Goal: Transaction & Acquisition: Purchase product/service

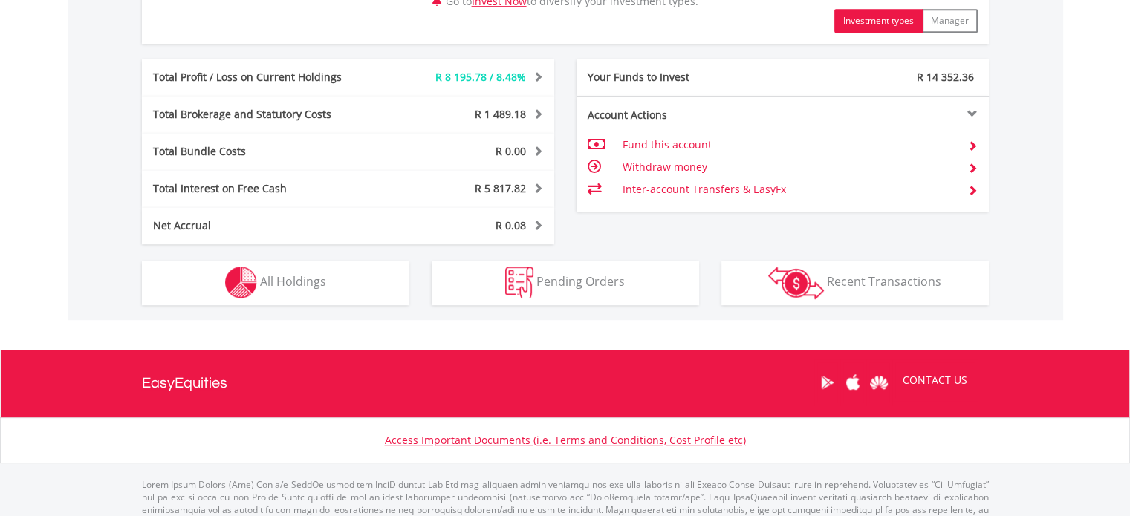
scroll to position [858, 0]
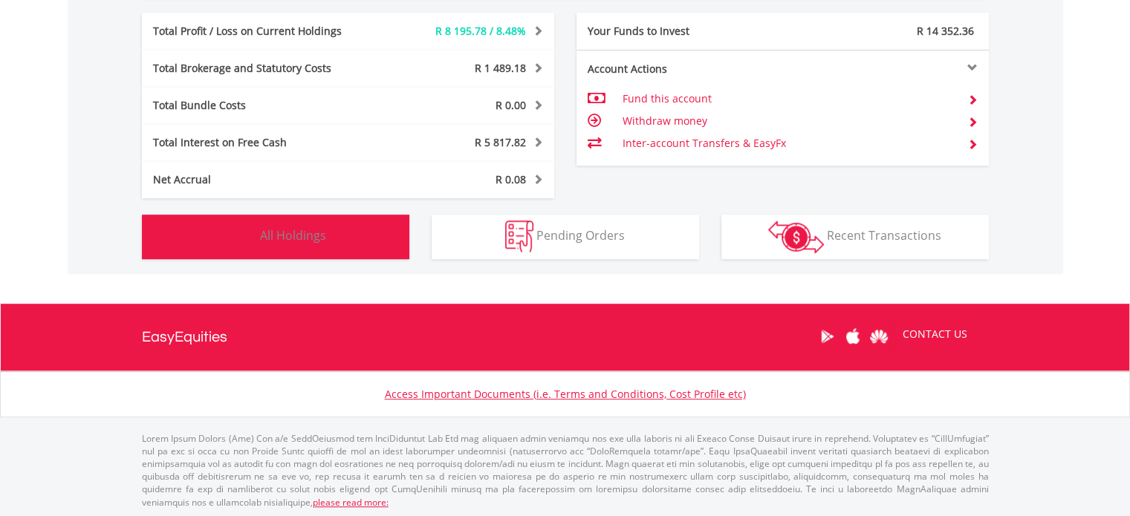
click at [315, 231] on span "All Holdings" at bounding box center [293, 235] width 66 height 16
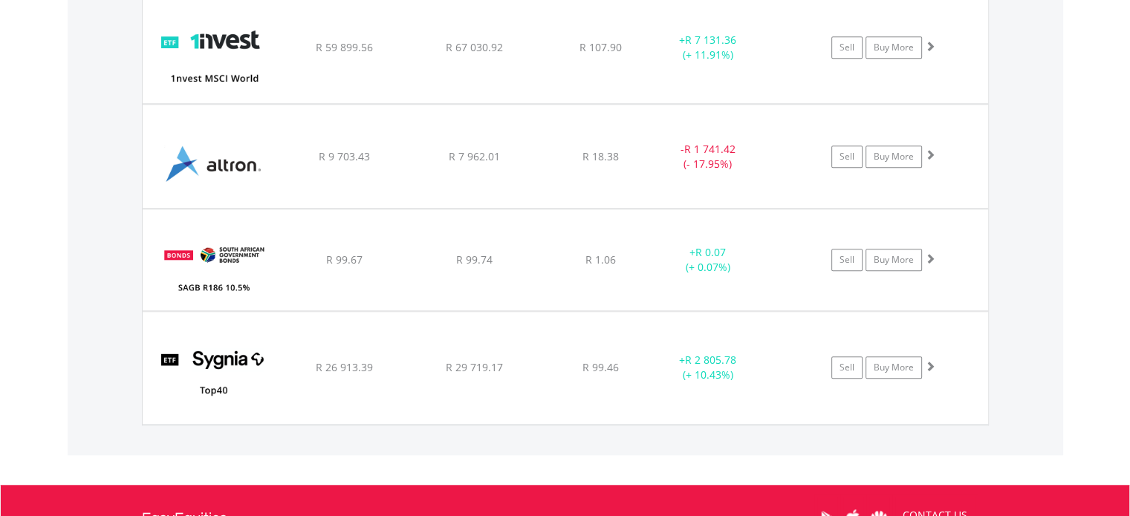
scroll to position [1284, 0]
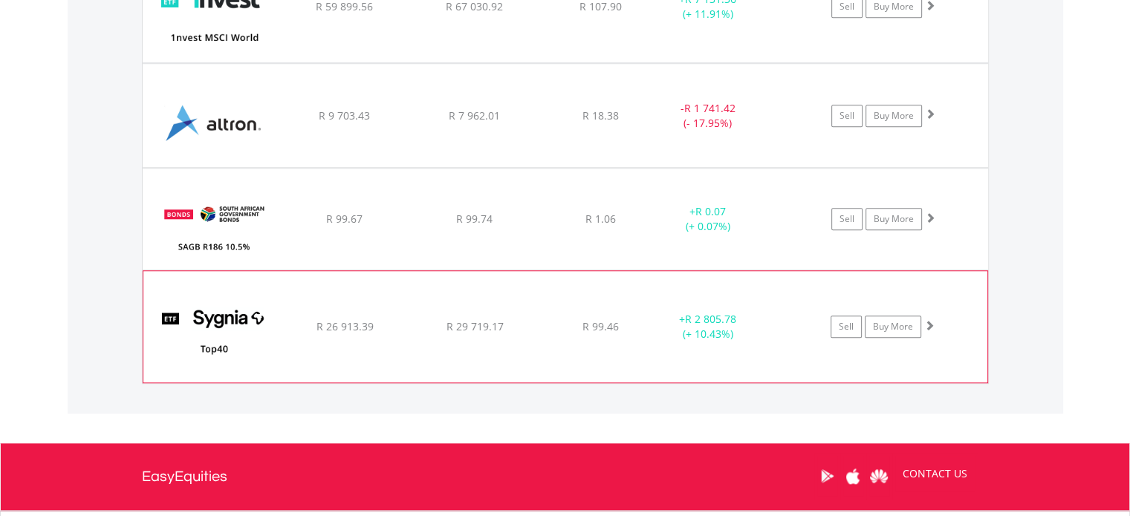
click at [224, 317] on img at bounding box center [215, 334] width 128 height 89
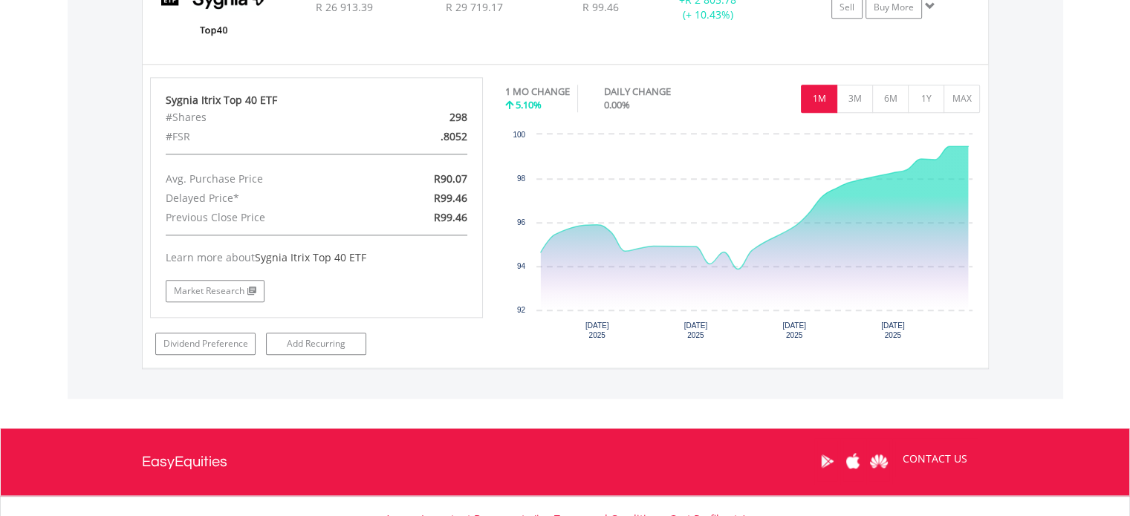
scroll to position [1656, 0]
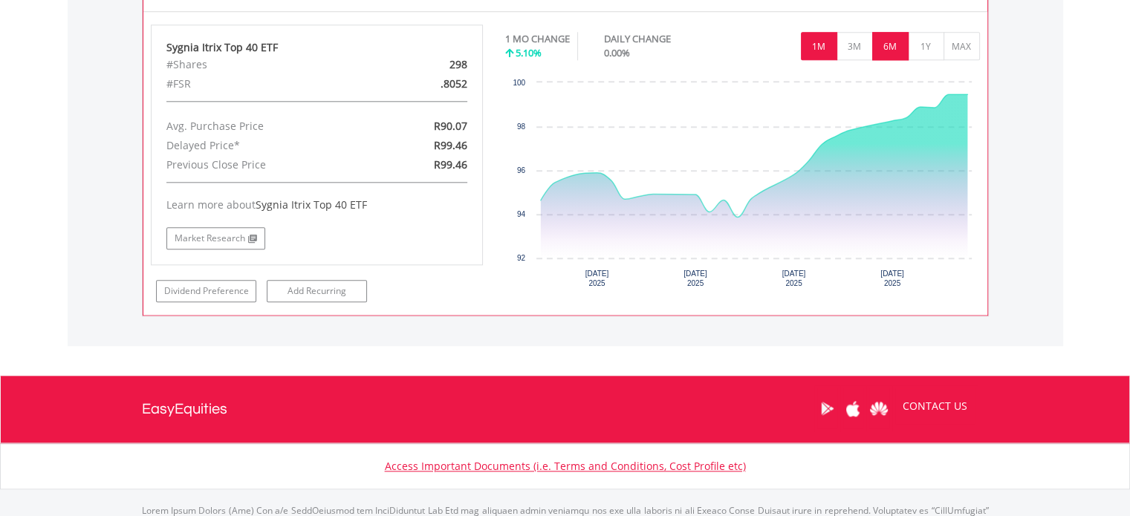
click at [890, 44] on button "6M" at bounding box center [890, 46] width 36 height 28
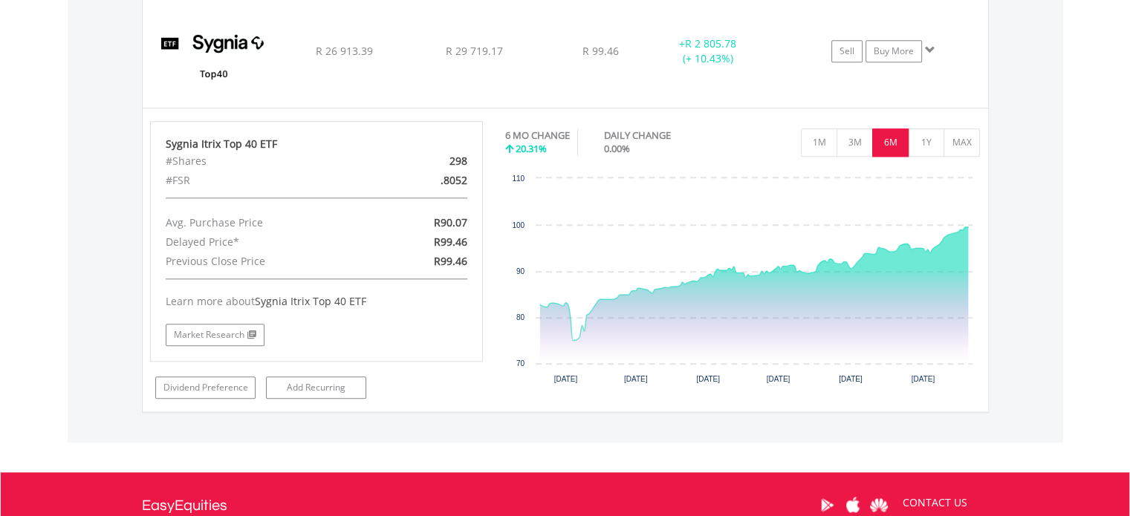
scroll to position [1532, 0]
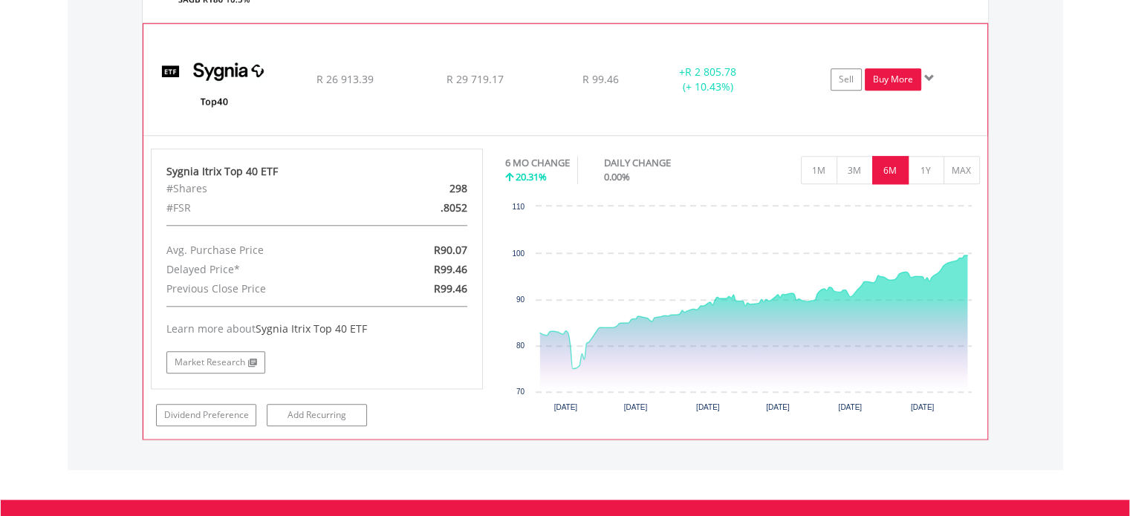
click at [889, 74] on link "Buy More" at bounding box center [893, 79] width 56 height 22
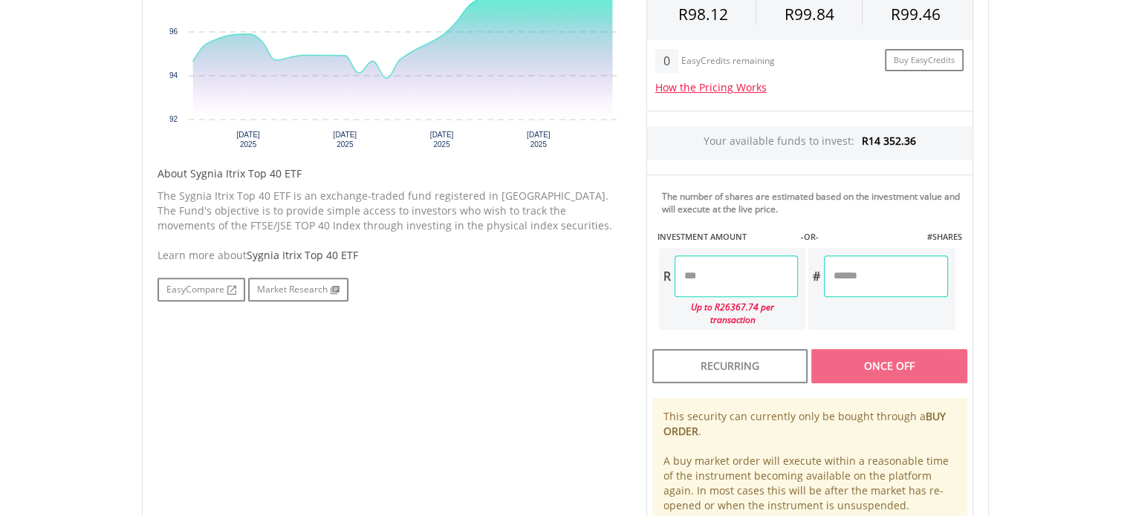
scroll to position [619, 0]
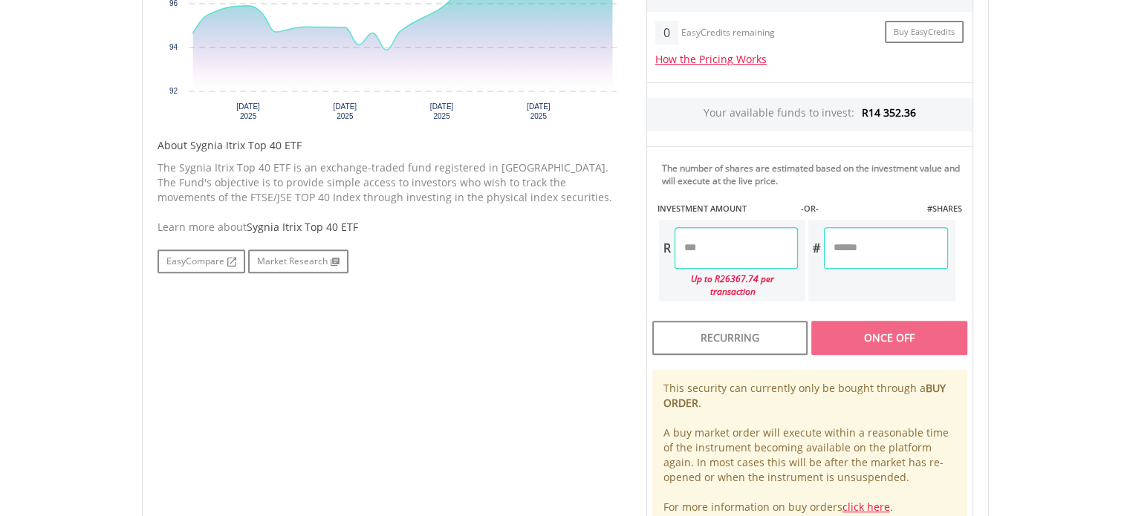
click at [692, 246] on input "number" at bounding box center [736, 248] width 123 height 42
type input "********"
click at [1044, 262] on body "My Investments Invest Now New Listings Sell My Recurring Investments Pending Or…" at bounding box center [565, 100] width 1130 height 1439
type input "********"
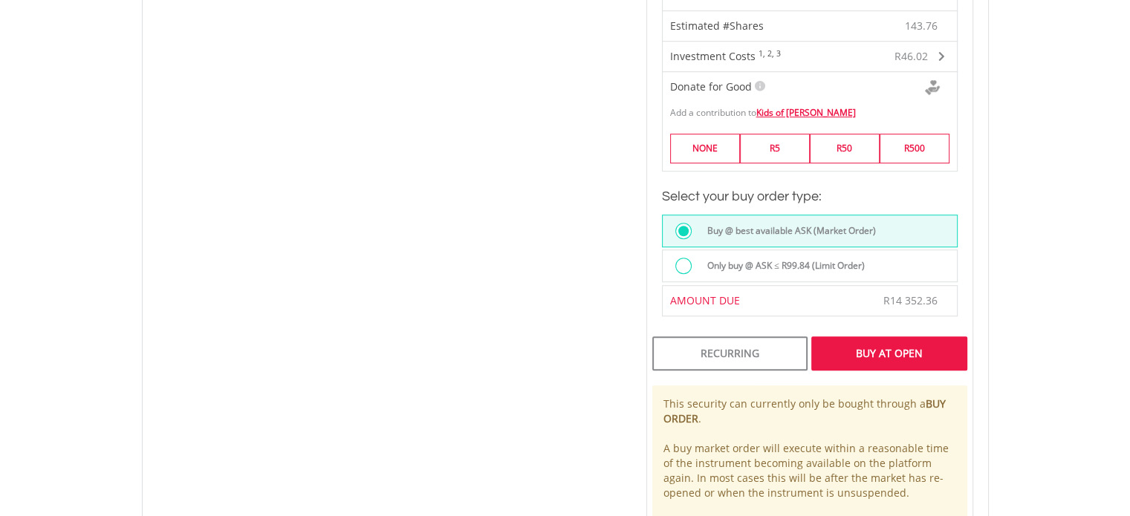
scroll to position [991, 0]
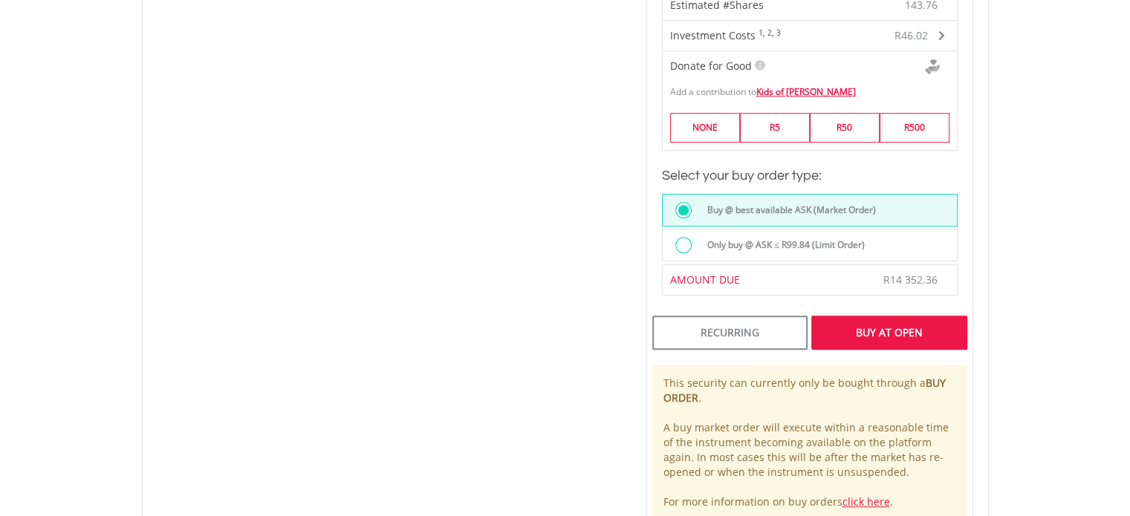
click at [878, 319] on div "Buy At Open" at bounding box center [888, 333] width 155 height 34
